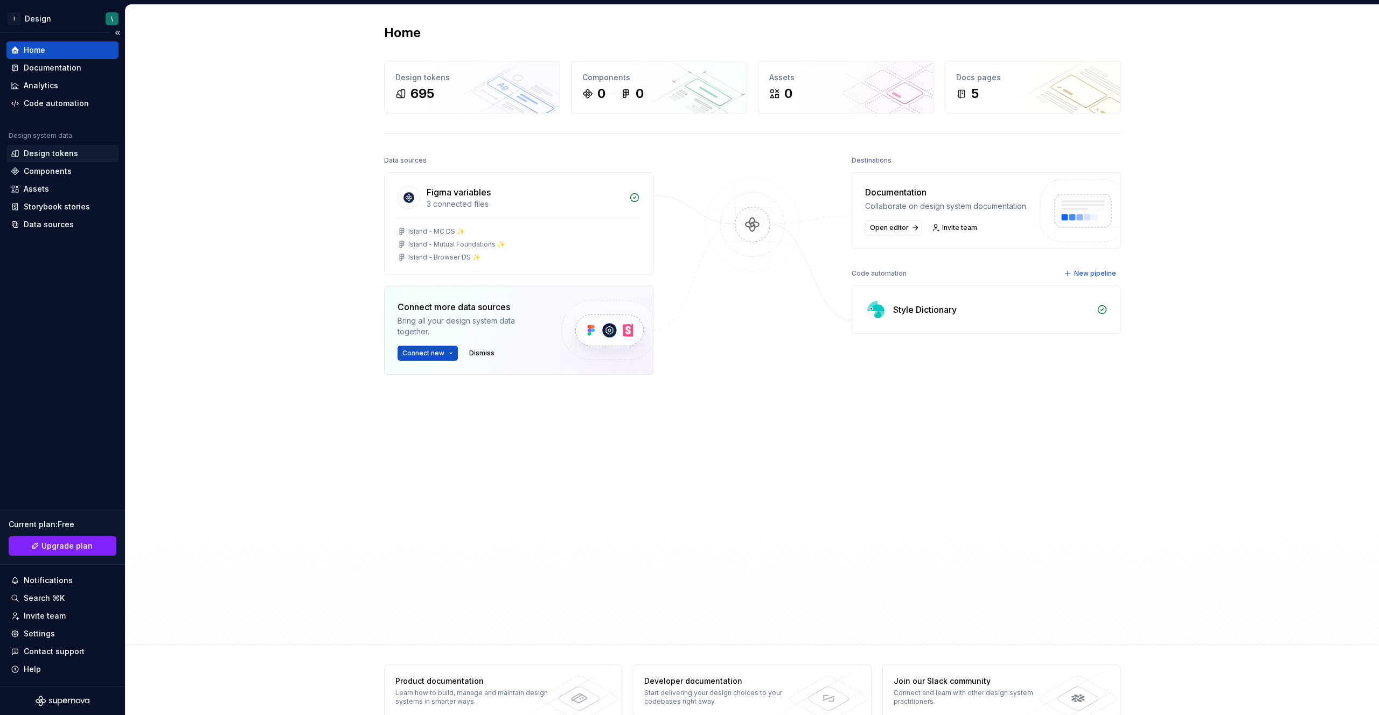
click at [72, 154] on div "Design tokens" at bounding box center [51, 153] width 54 height 11
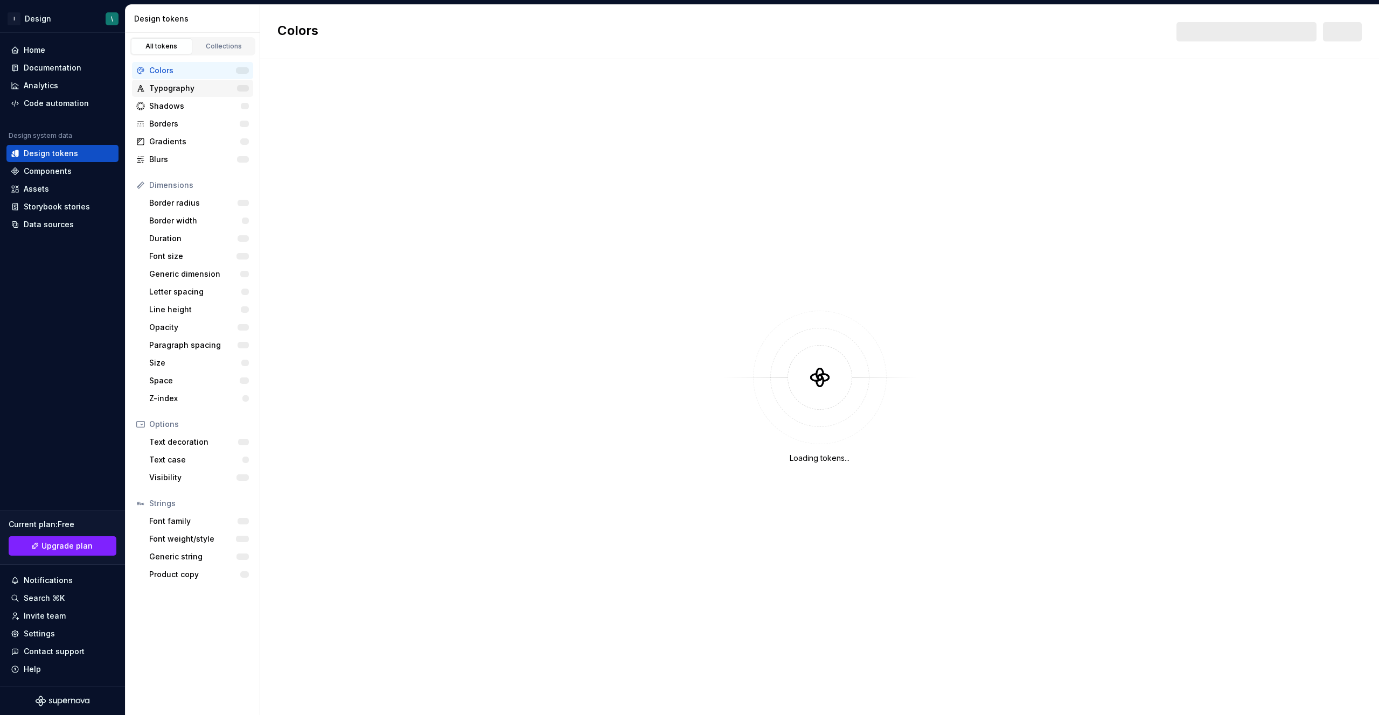
click at [190, 88] on div "Typography" at bounding box center [193, 88] width 88 height 11
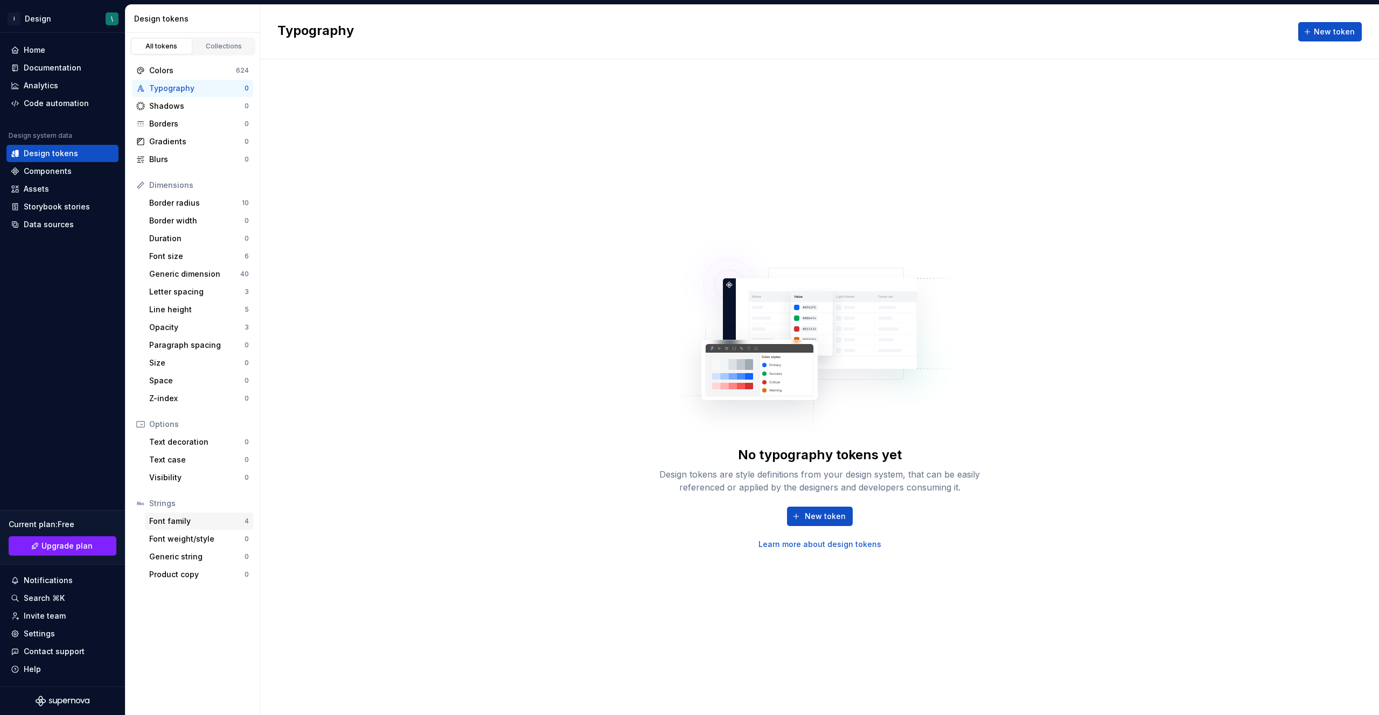
click at [186, 517] on div "Font family" at bounding box center [196, 521] width 95 height 11
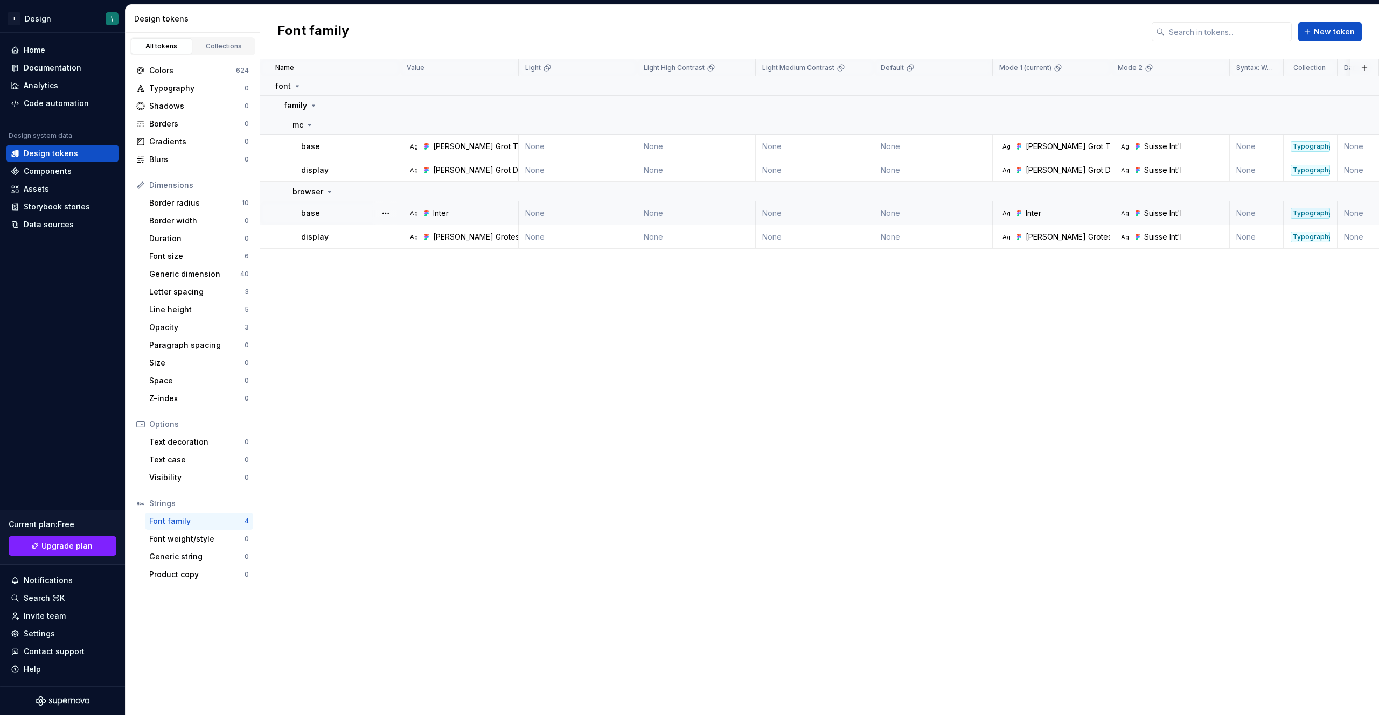
click at [442, 216] on div "Inter" at bounding box center [441, 213] width 16 height 11
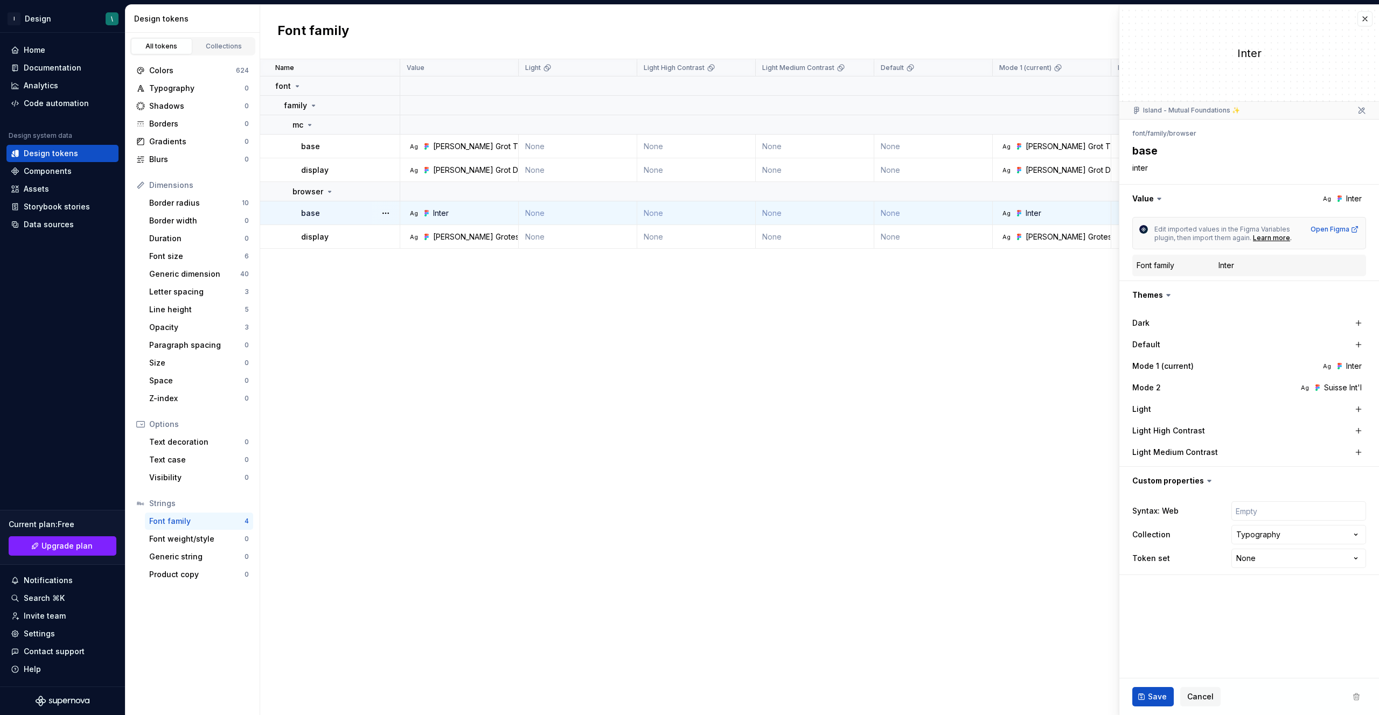
click at [1223, 267] on div "Inter" at bounding box center [1227, 265] width 16 height 11
click at [1239, 264] on dd "Inter" at bounding box center [1290, 265] width 143 height 11
click at [1230, 269] on div "Inter" at bounding box center [1227, 265] width 16 height 11
click at [1230, 267] on div "Inter" at bounding box center [1227, 265] width 16 height 11
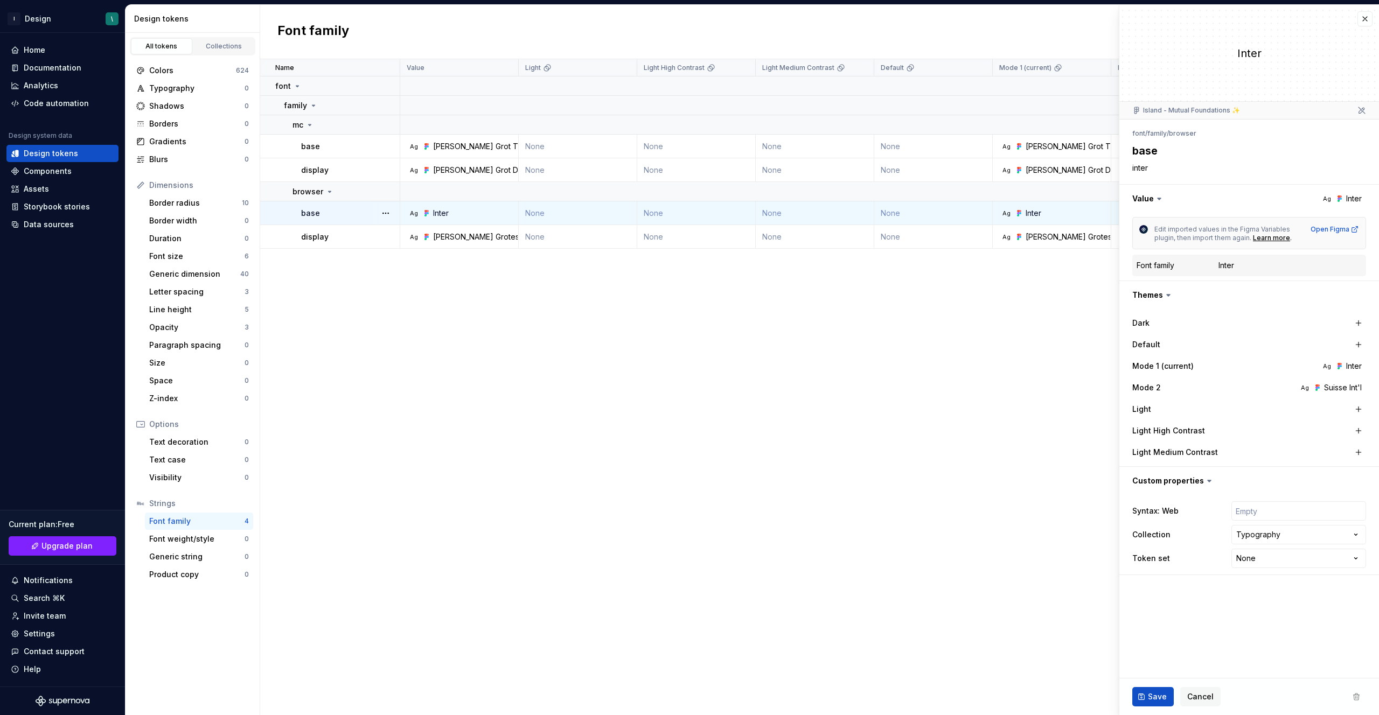
click at [1029, 345] on div "Name Value Light Light High Contrast Light Medium Contrast Default Mode 1 (curr…" at bounding box center [819, 387] width 1119 height 656
type textarea "*"
click at [758, 384] on div "Name Value Light Light High Contrast Light Medium Contrast Default Mode 1 (curr…" at bounding box center [819, 387] width 1119 height 656
click at [881, 429] on div "Name Value Light Light High Contrast Light Medium Contrast Default Mode 1 (curr…" at bounding box center [819, 387] width 1119 height 656
